Goal: Information Seeking & Learning: Learn about a topic

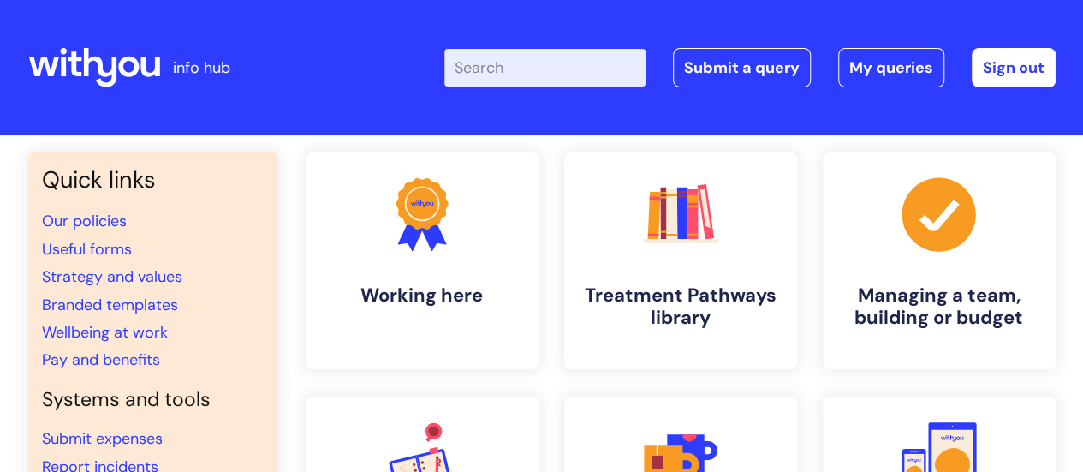
click at [537, 68] on input "Enter your search term here..." at bounding box center [544, 68] width 201 height 38
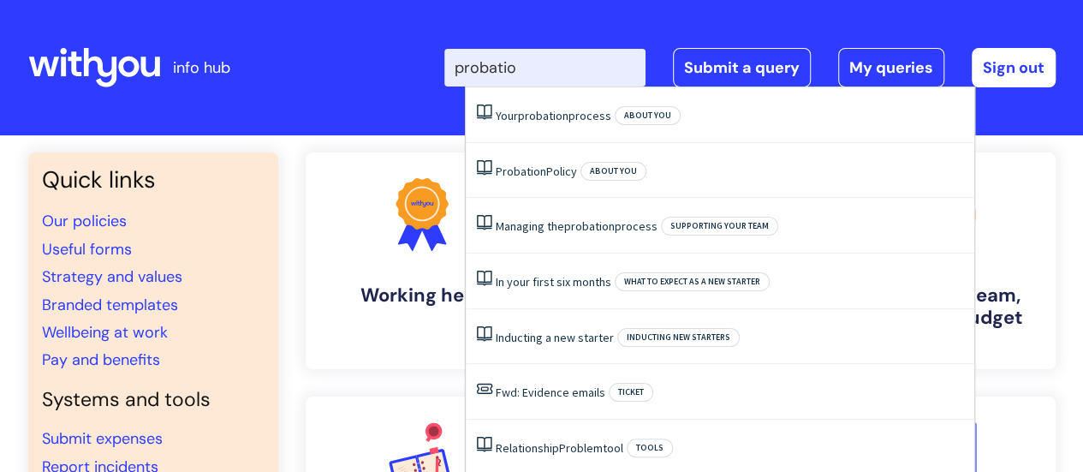
type input "probation"
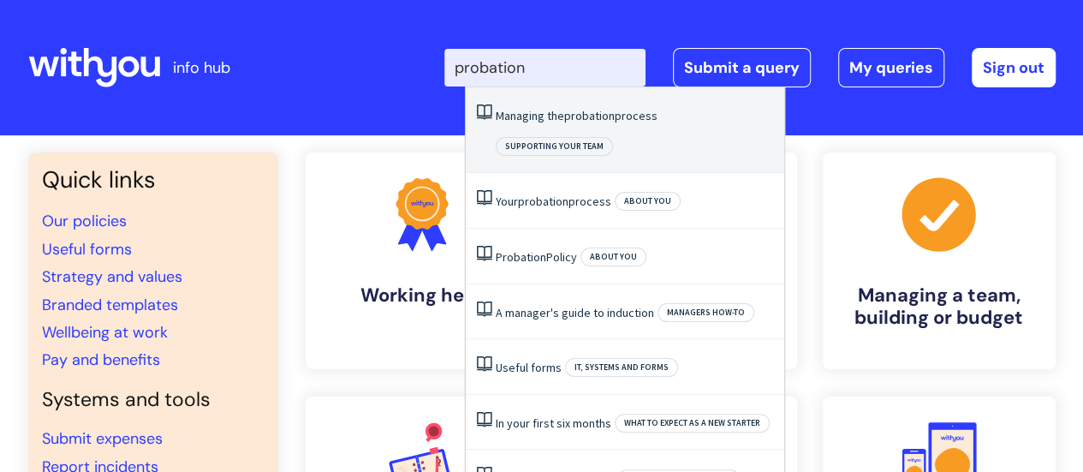
click at [561, 111] on link "Managing the probation process" at bounding box center [577, 115] width 162 height 15
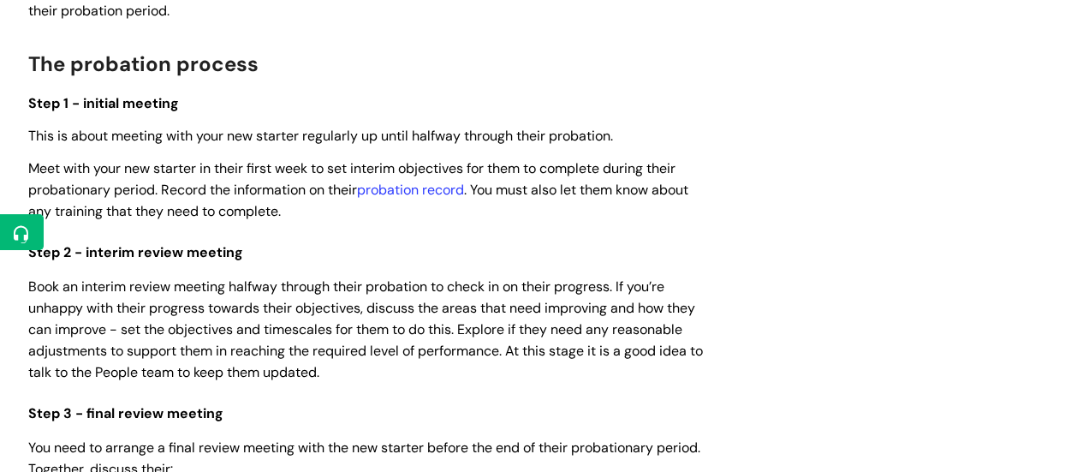
scroll to position [1056, 0]
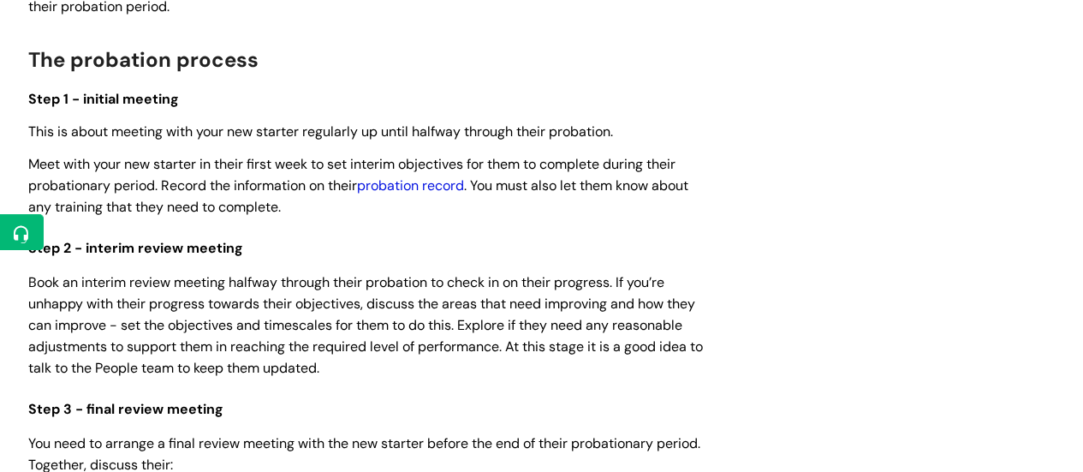
click at [437, 180] on link "probation record" at bounding box center [410, 185] width 107 height 18
